Goal: Book appointment/travel/reservation

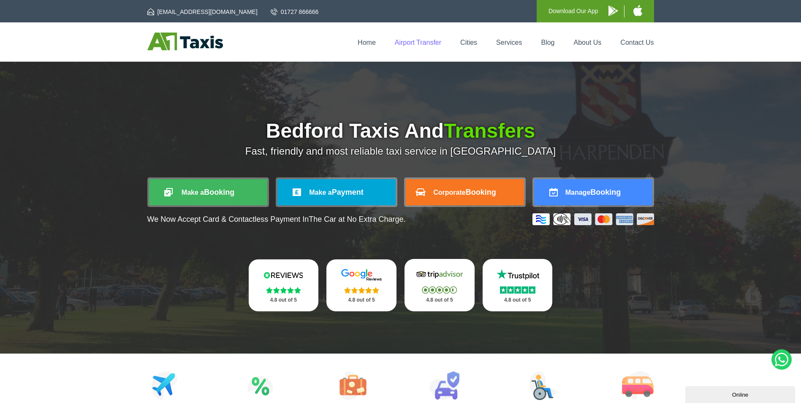
click at [423, 43] on link "Airport Transfer" at bounding box center [418, 42] width 46 height 7
